Goal: Information Seeking & Learning: Learn about a topic

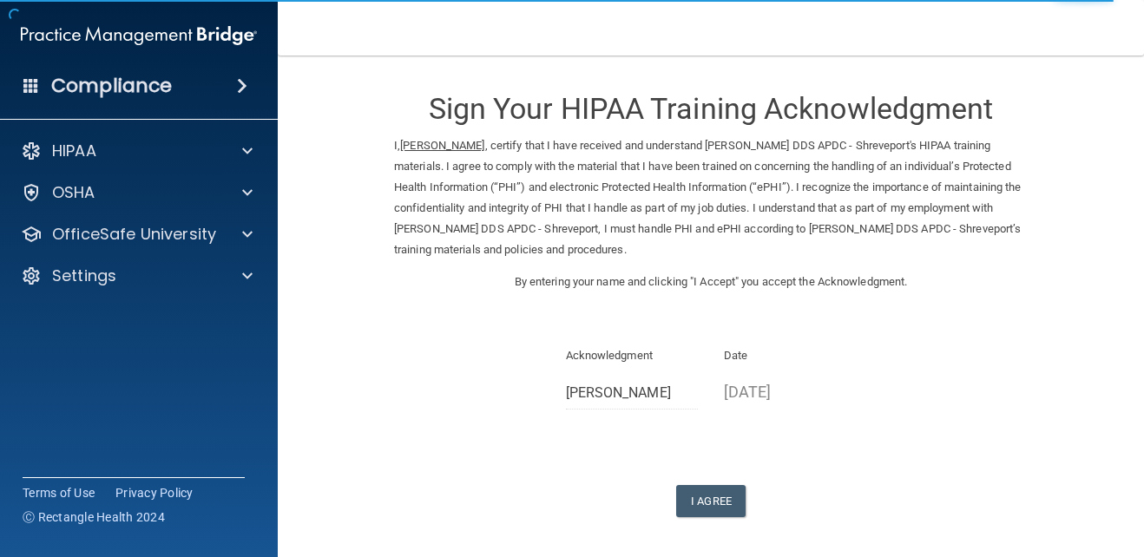
scroll to position [71, 0]
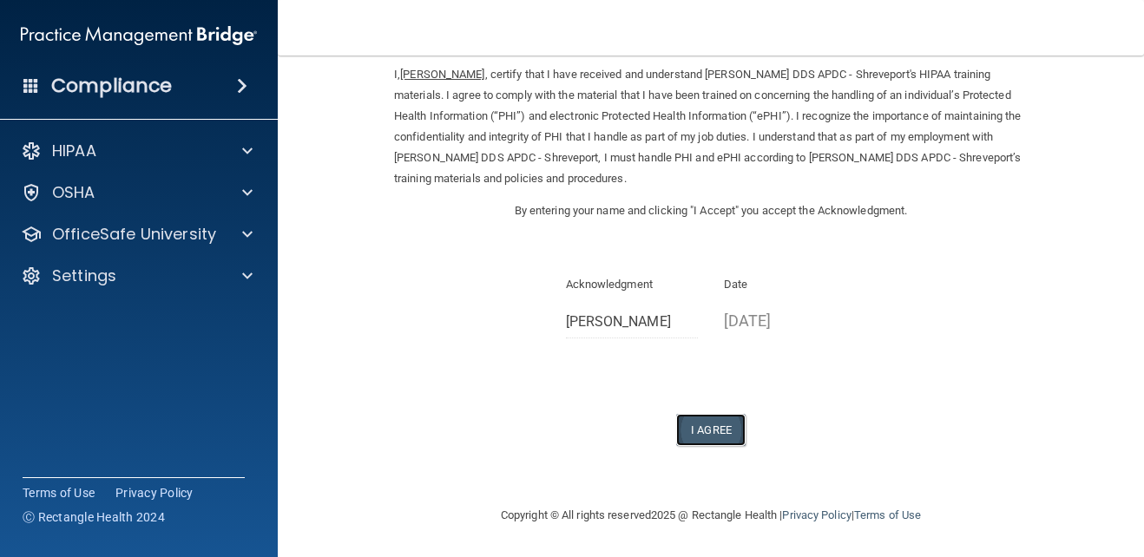
click at [725, 424] on button "I Agree" at bounding box center [710, 430] width 69 height 32
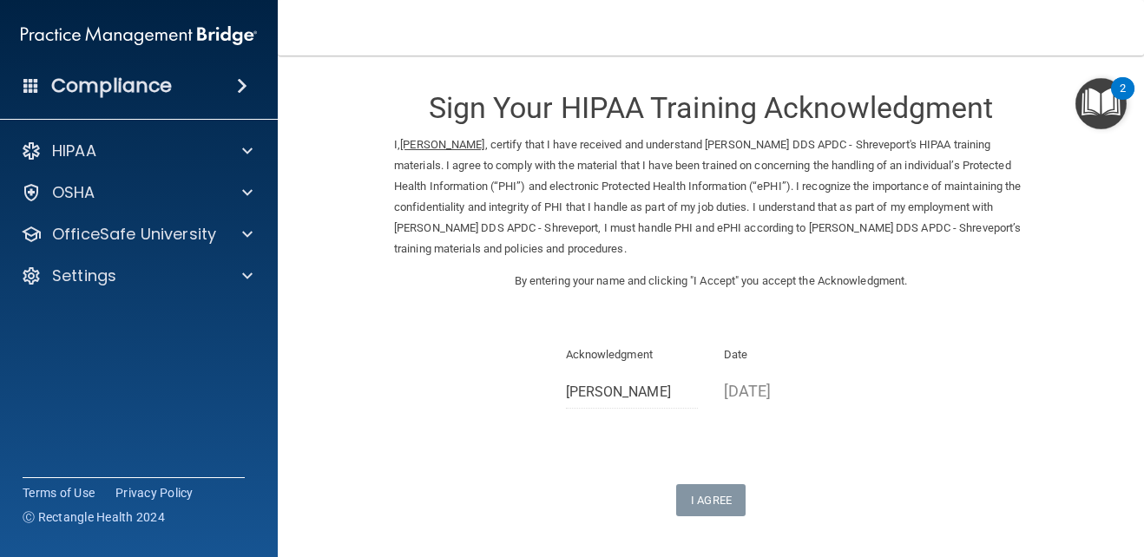
scroll to position [0, 0]
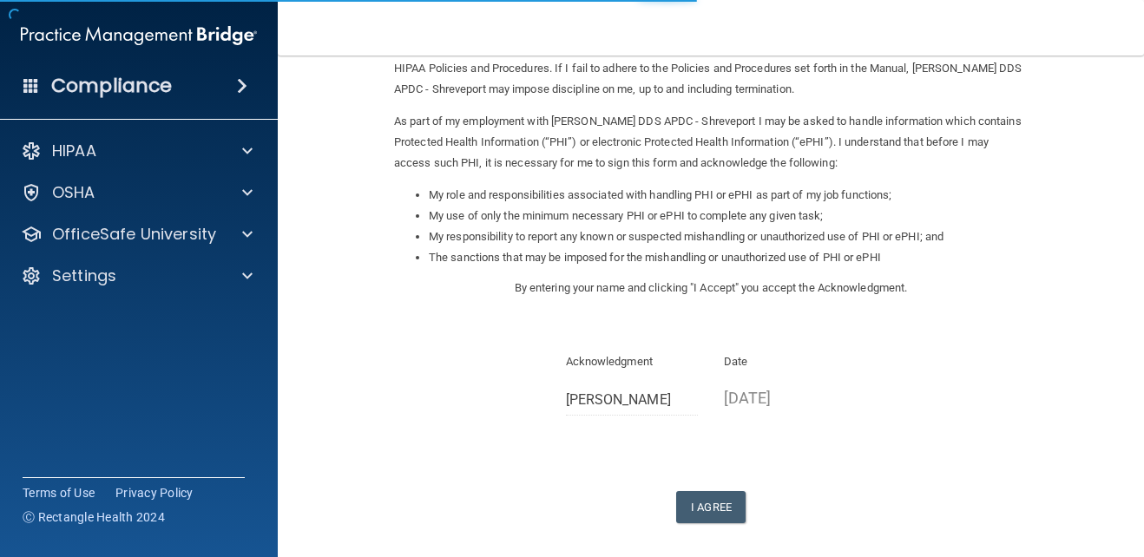
scroll to position [174, 0]
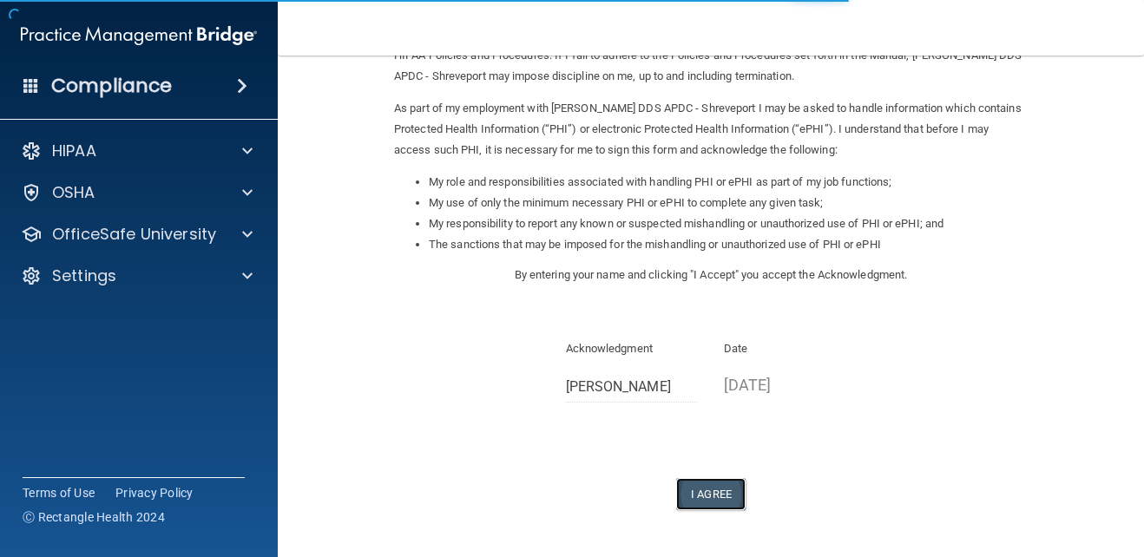
click at [690, 487] on button "I Agree" at bounding box center [710, 494] width 69 height 32
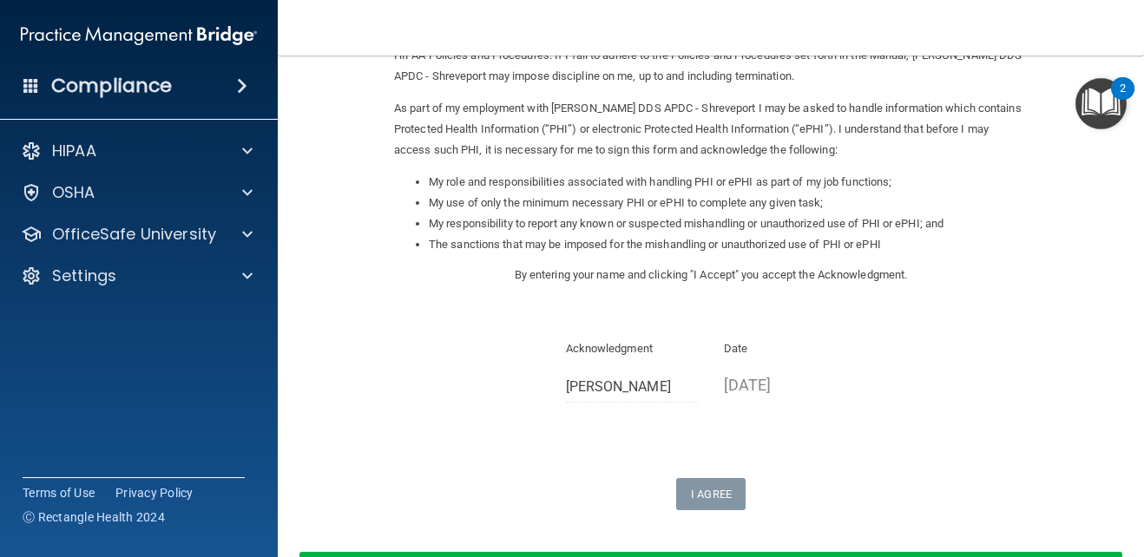
click at [1095, 103] on img "Open Resource Center, 2 new notifications" at bounding box center [1101, 103] width 51 height 51
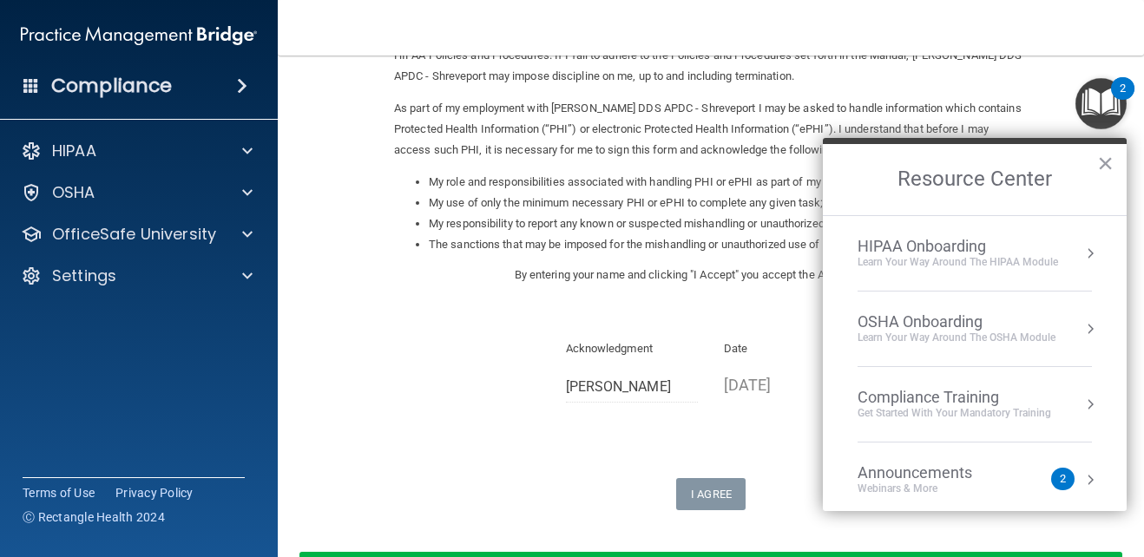
click at [959, 260] on div "Learn Your Way around the HIPAA module" at bounding box center [958, 262] width 201 height 15
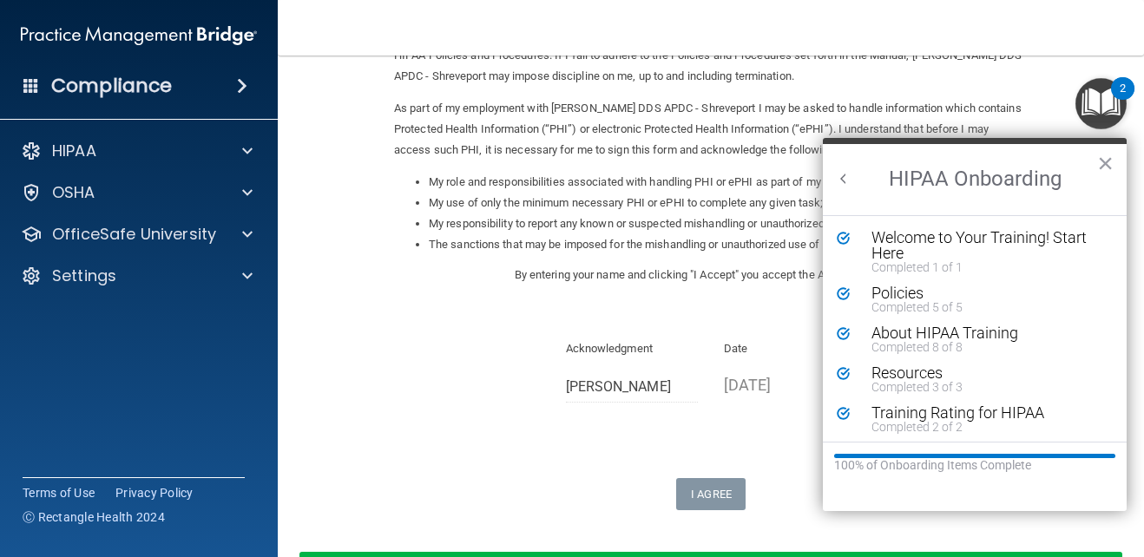
scroll to position [0, 0]
click at [905, 326] on div "About HIPAA Training" at bounding box center [982, 334] width 220 height 16
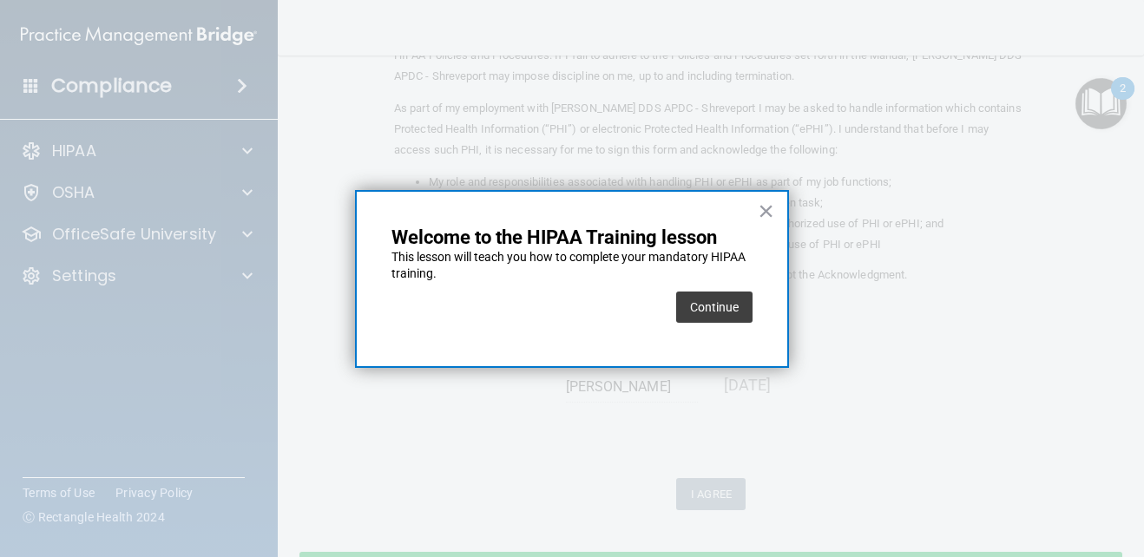
click at [691, 317] on button "Continue" at bounding box center [714, 307] width 76 height 31
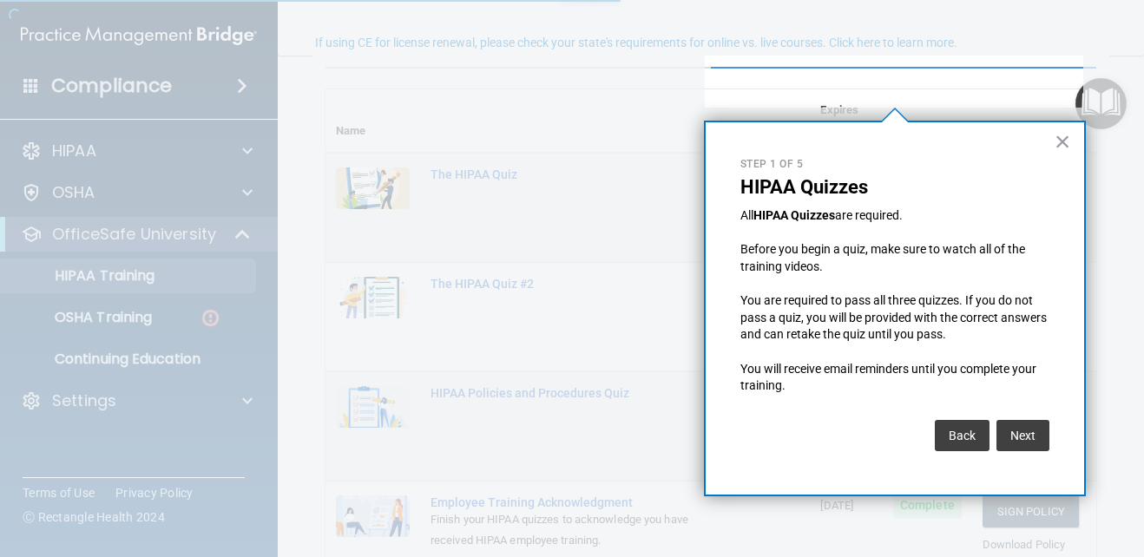
scroll to position [135, 0]
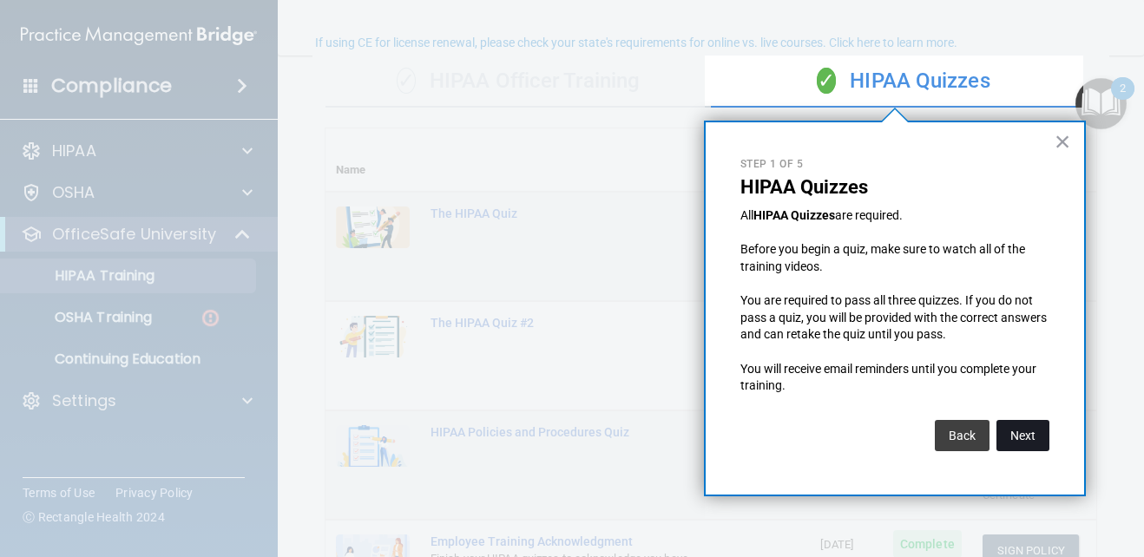
click at [1040, 430] on button "Next" at bounding box center [1023, 435] width 53 height 31
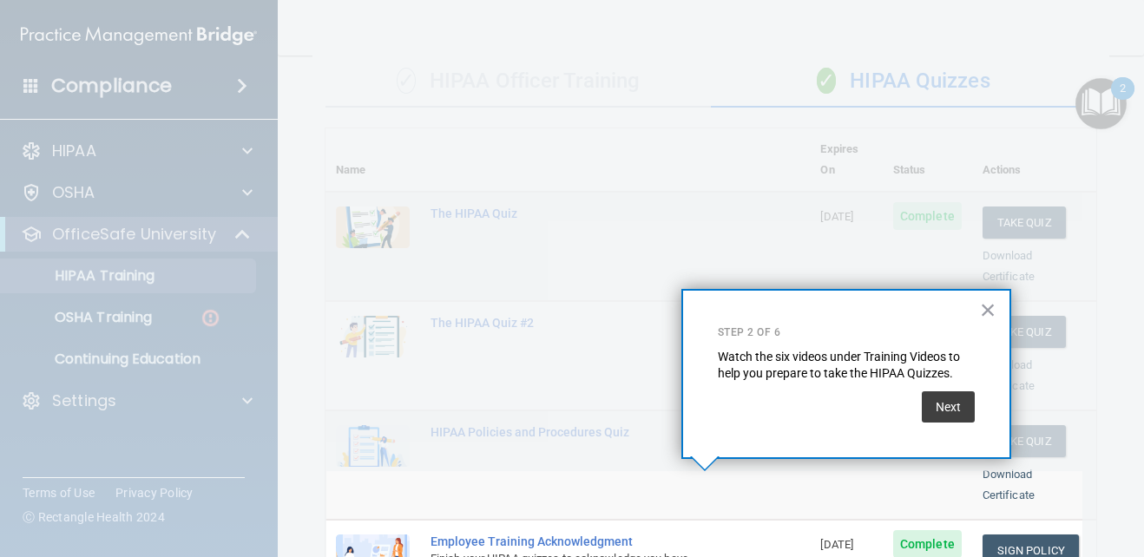
scroll to position [360, 0]
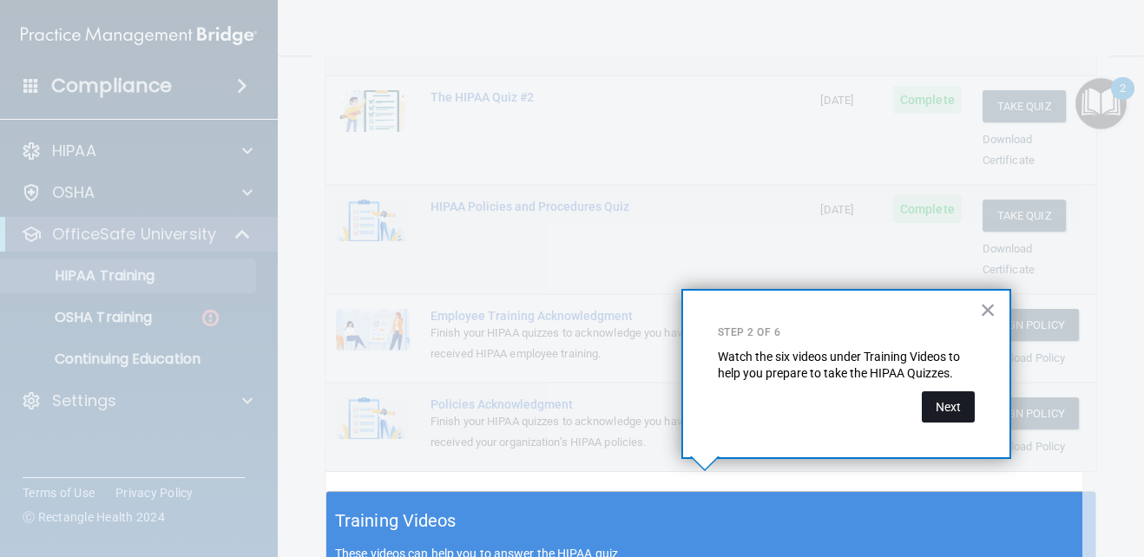
click at [950, 406] on button "Next" at bounding box center [948, 407] width 53 height 31
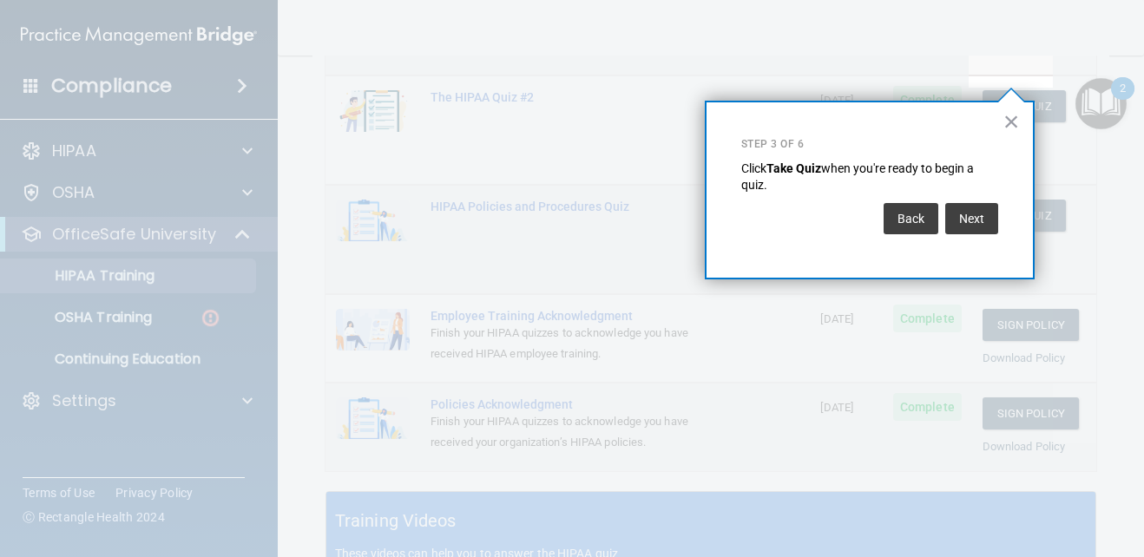
scroll to position [265, 0]
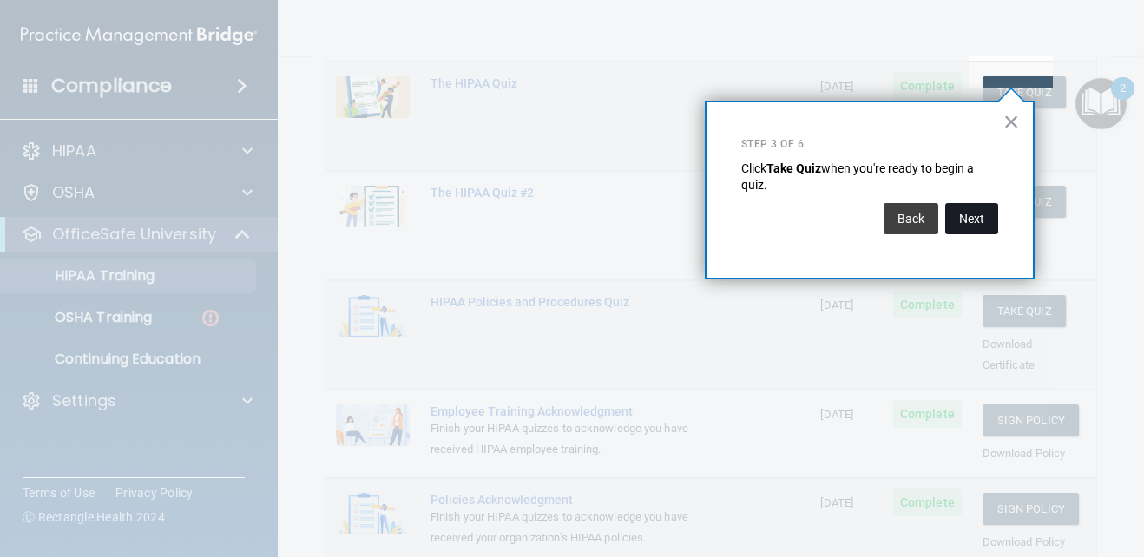
click at [968, 230] on button "Next" at bounding box center [971, 218] width 53 height 31
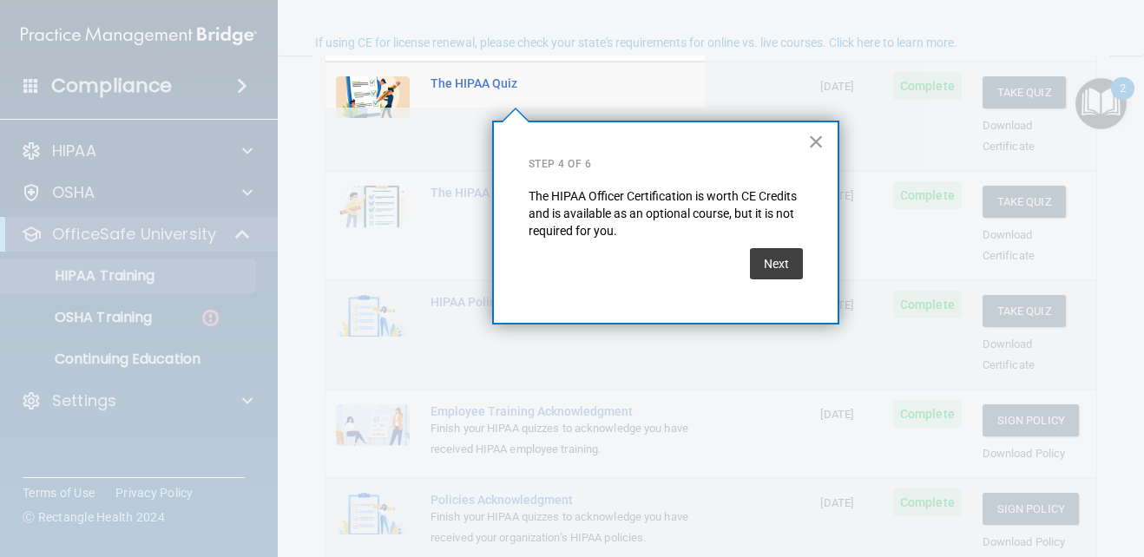
scroll to position [135, 0]
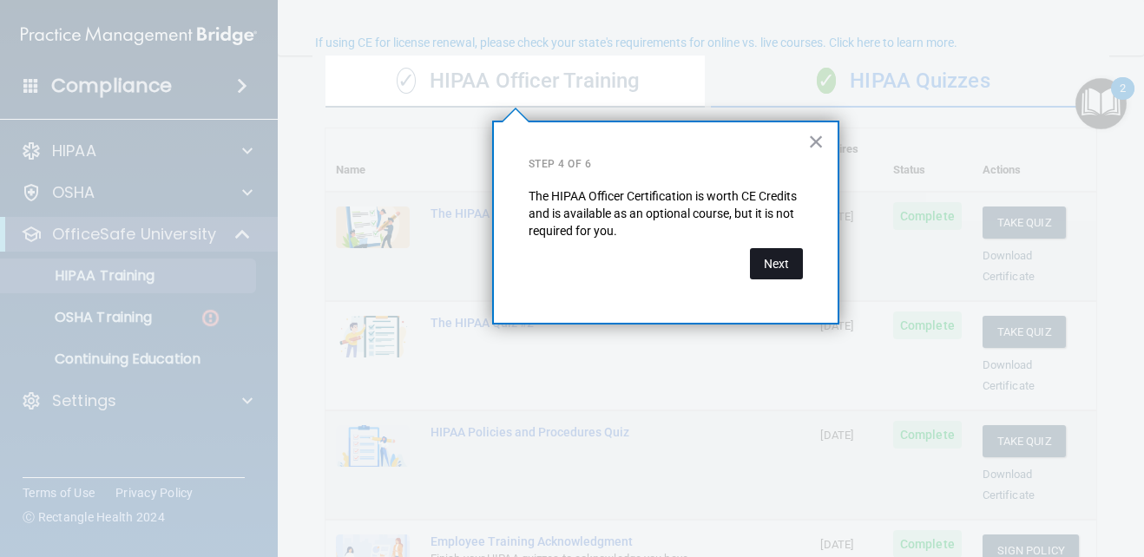
click at [789, 271] on button "Next" at bounding box center [776, 263] width 53 height 31
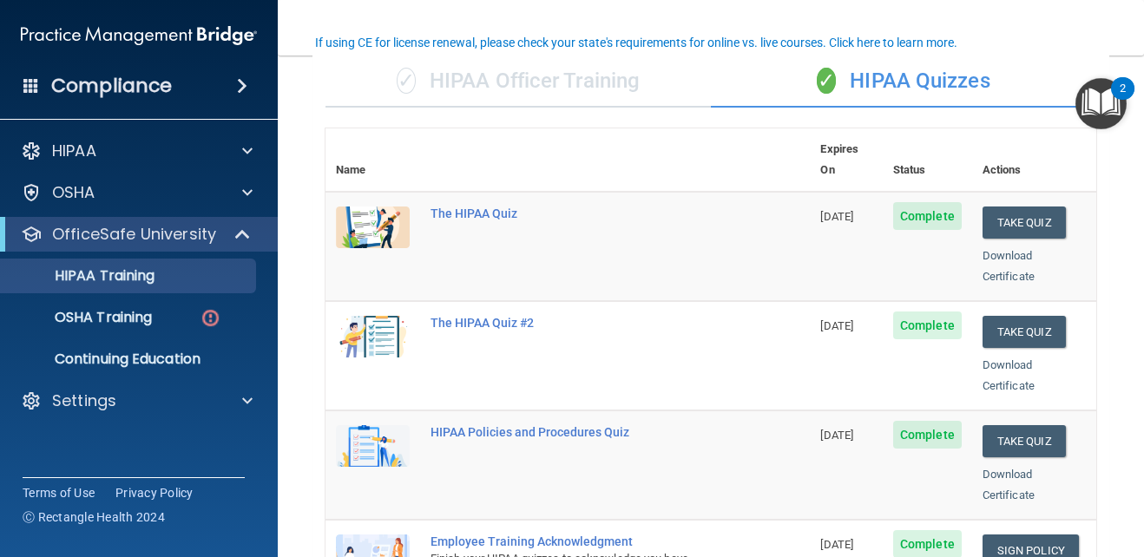
click at [597, 82] on div "✓ HIPAA Officer Training" at bounding box center [518, 82] width 385 height 52
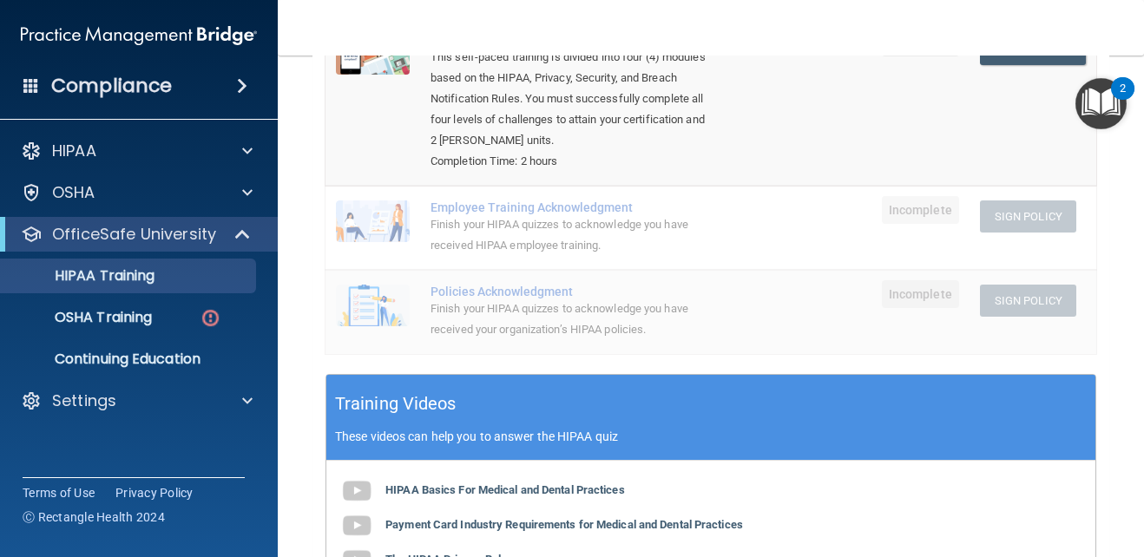
scroll to position [0, 0]
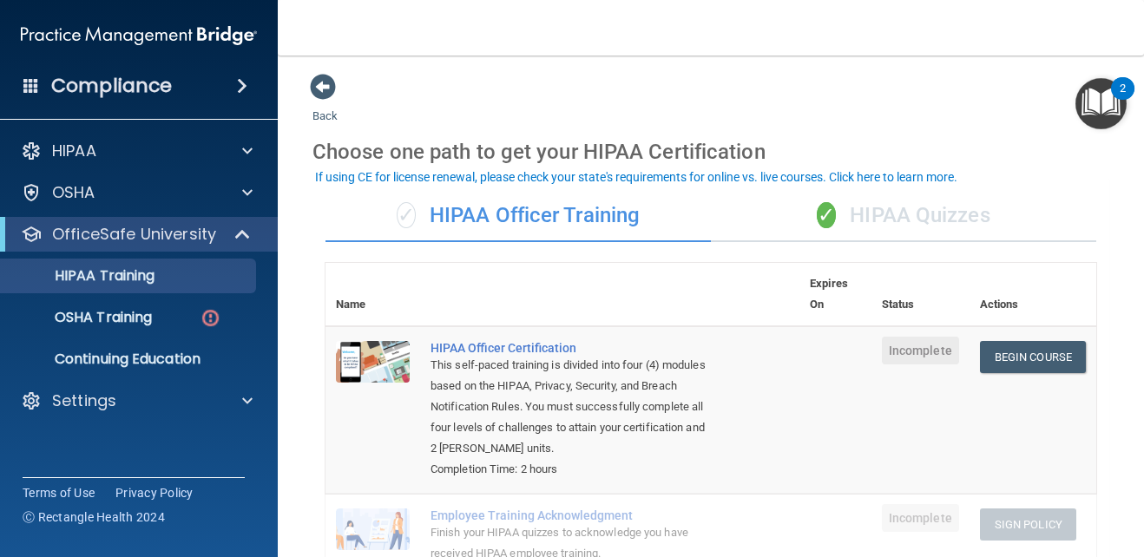
click at [872, 209] on div "✓ HIPAA Quizzes" at bounding box center [903, 216] width 385 height 52
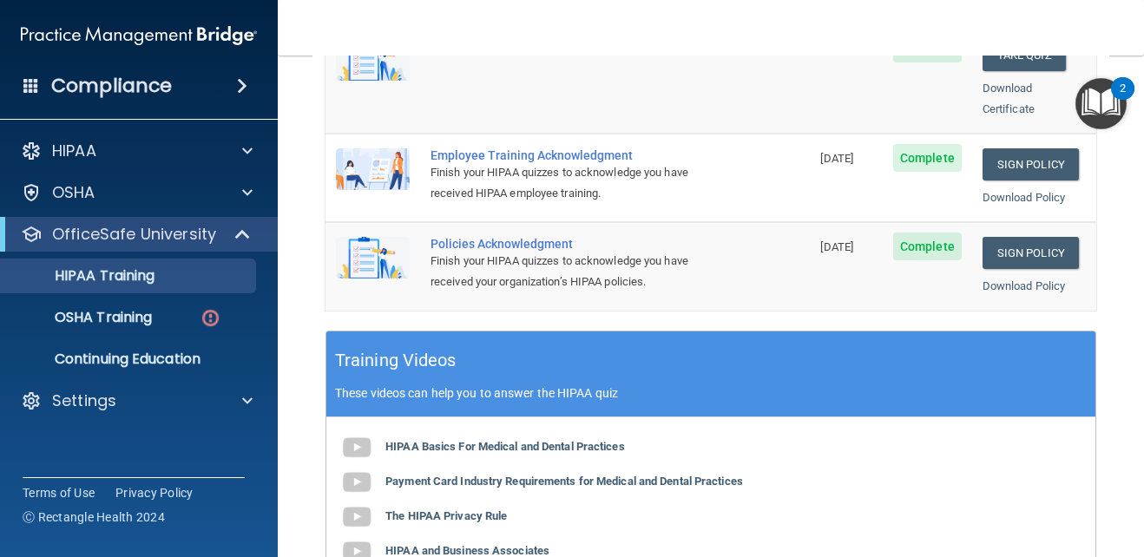
scroll to position [813, 0]
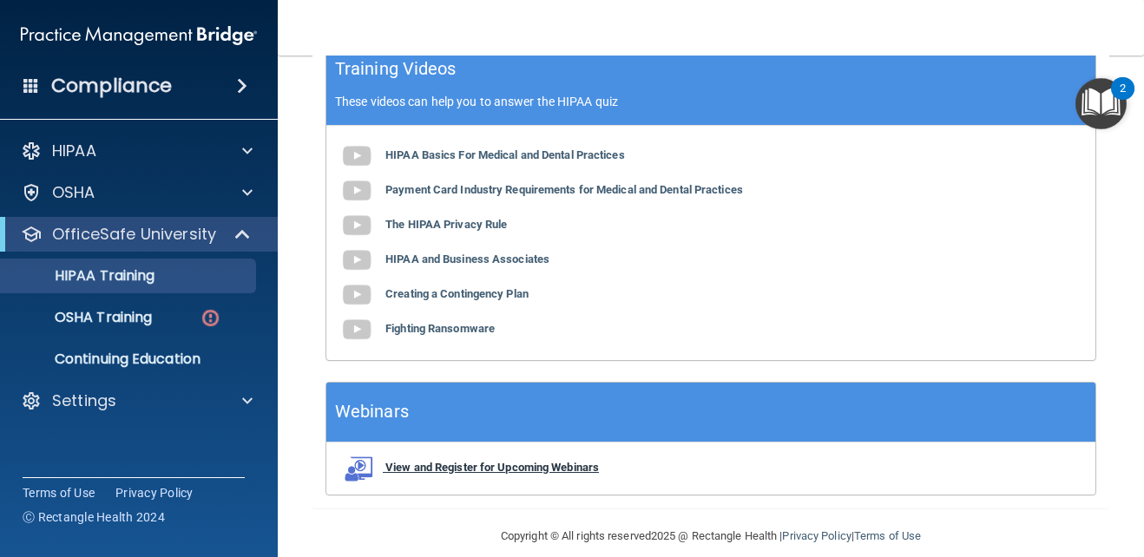
click at [533, 461] on b "View and Register for Upcoming Webinars" at bounding box center [492, 467] width 214 height 13
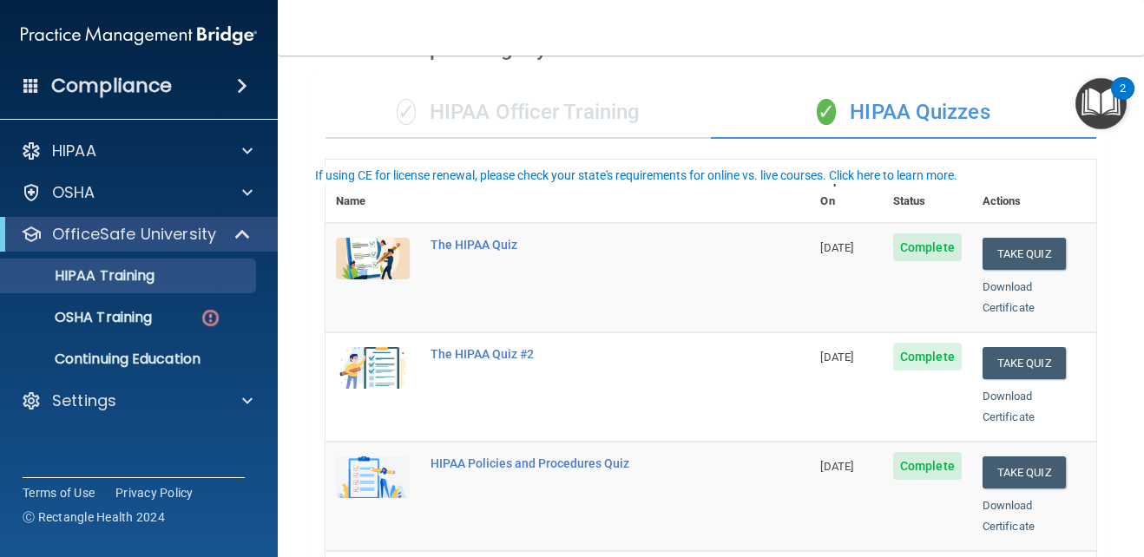
scroll to position [0, 0]
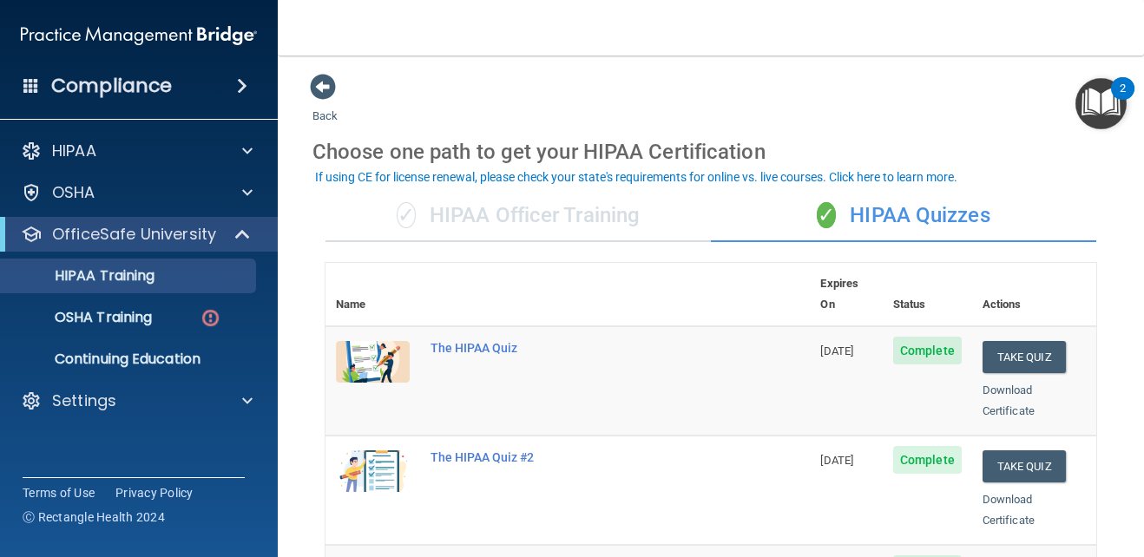
click at [512, 226] on div "✓ HIPAA Officer Training" at bounding box center [518, 216] width 385 height 52
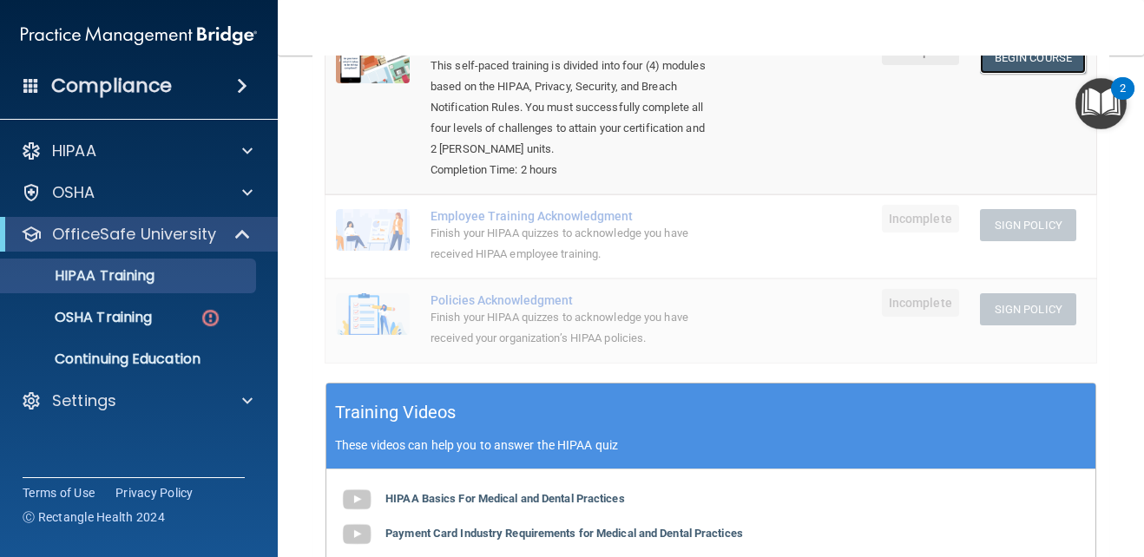
scroll to position [146, 0]
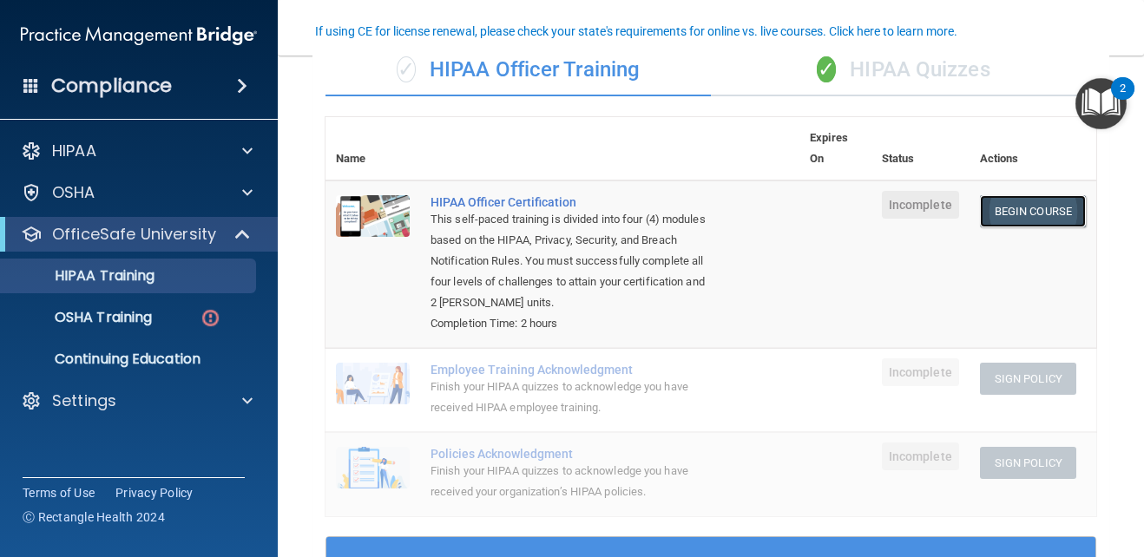
click at [985, 210] on link "Begin Course" at bounding box center [1033, 211] width 106 height 32
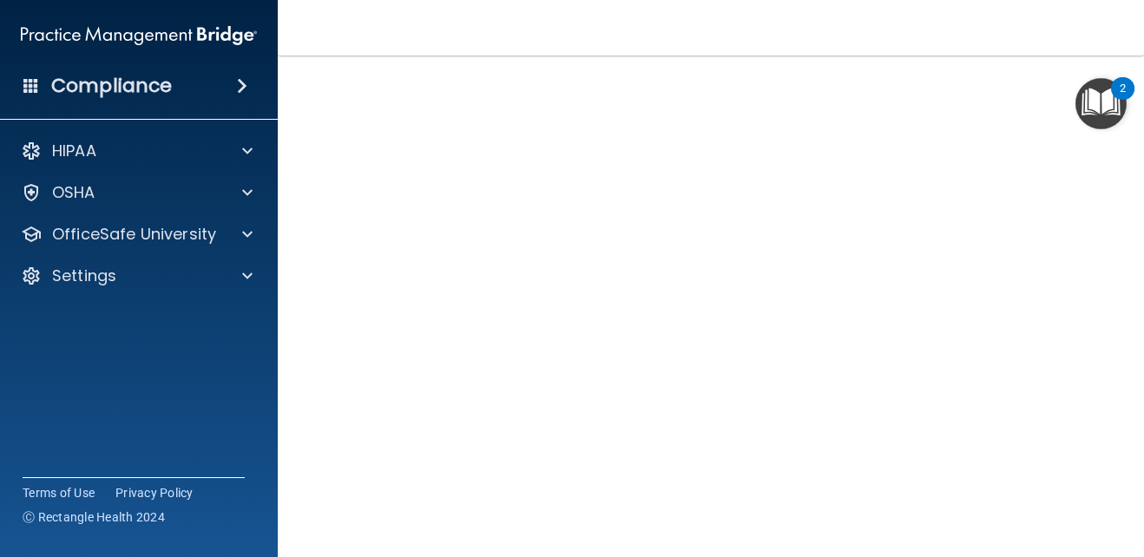
scroll to position [43, 0]
click at [1103, 91] on img "Open Resource Center, 2 new notifications" at bounding box center [1101, 103] width 51 height 51
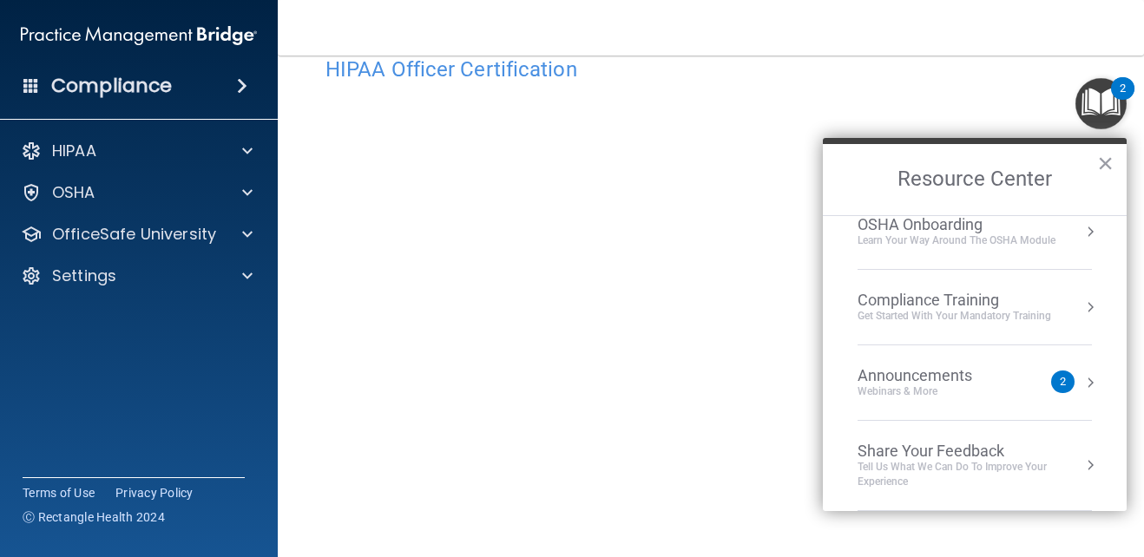
scroll to position [10, 0]
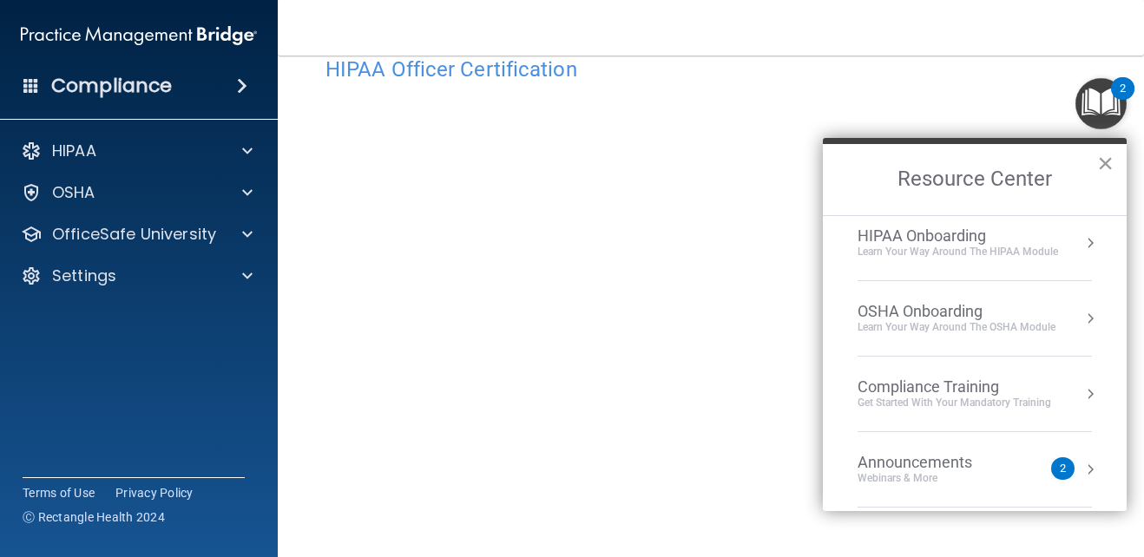
click at [1102, 158] on button "×" at bounding box center [1105, 163] width 16 height 28
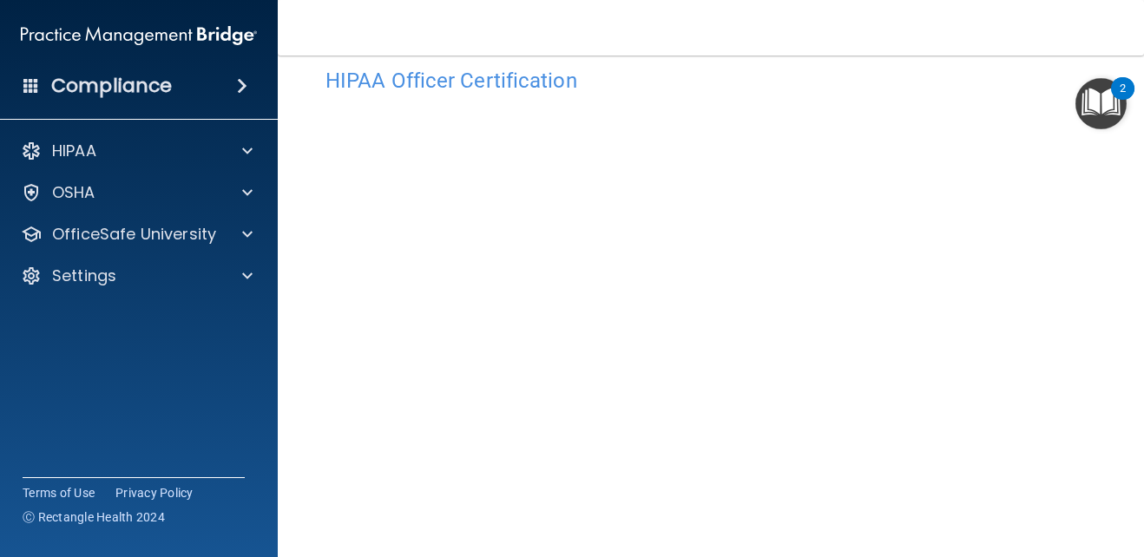
scroll to position [0, 0]
